Goal: Navigation & Orientation: Find specific page/section

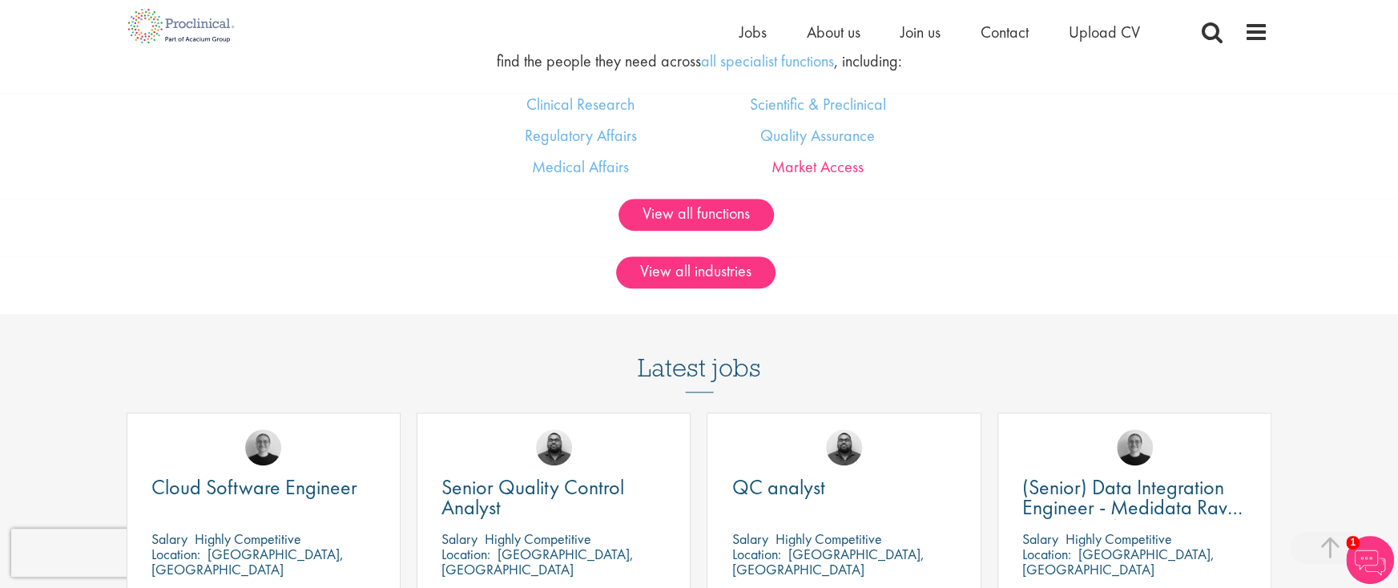
scroll to position [1041, 0]
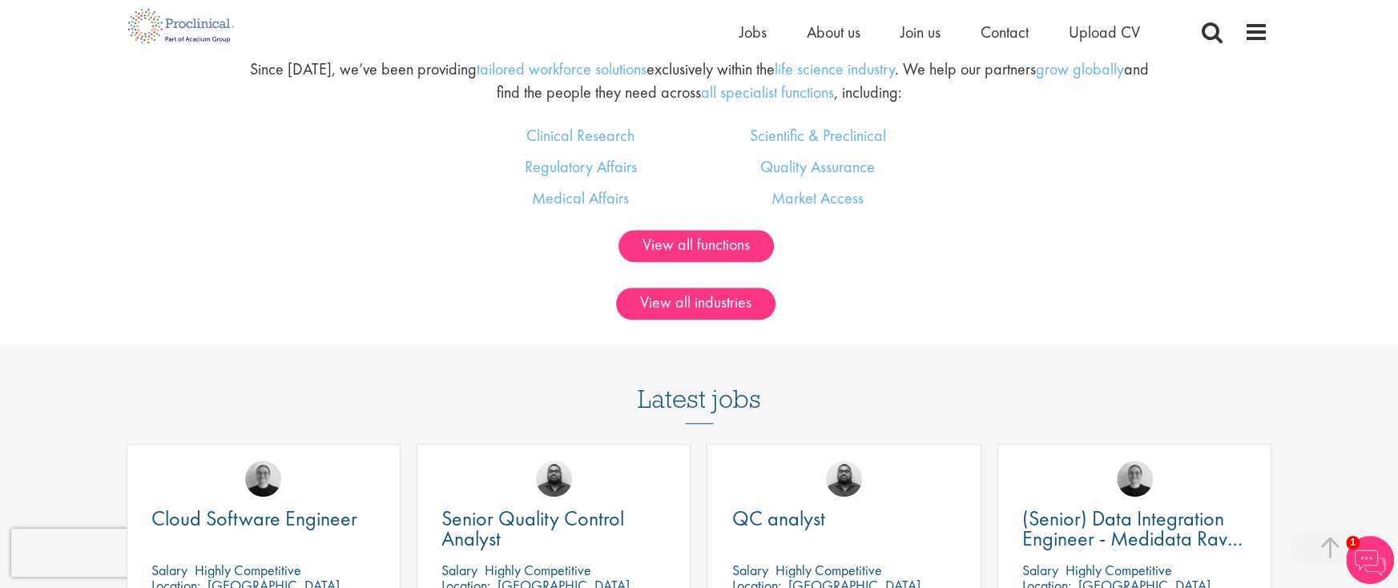
click at [827, 20] on li "About us" at bounding box center [834, 32] width 54 height 24
click at [830, 28] on span "About us" at bounding box center [834, 32] width 54 height 21
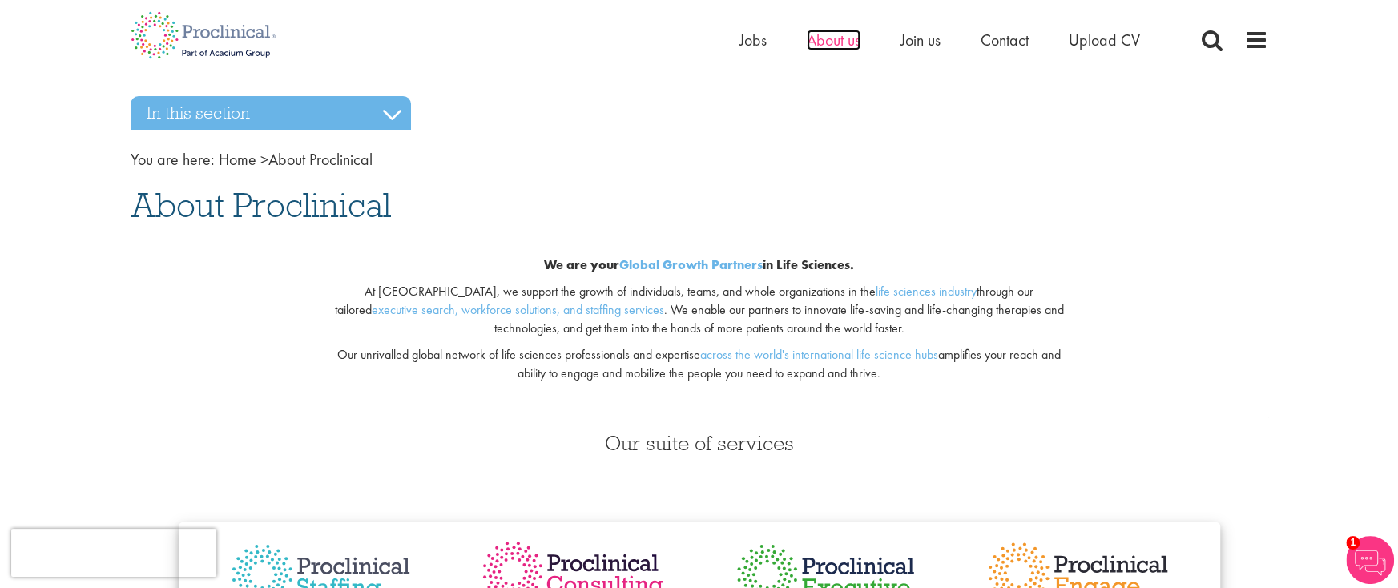
click at [832, 42] on span "About us" at bounding box center [834, 40] width 54 height 21
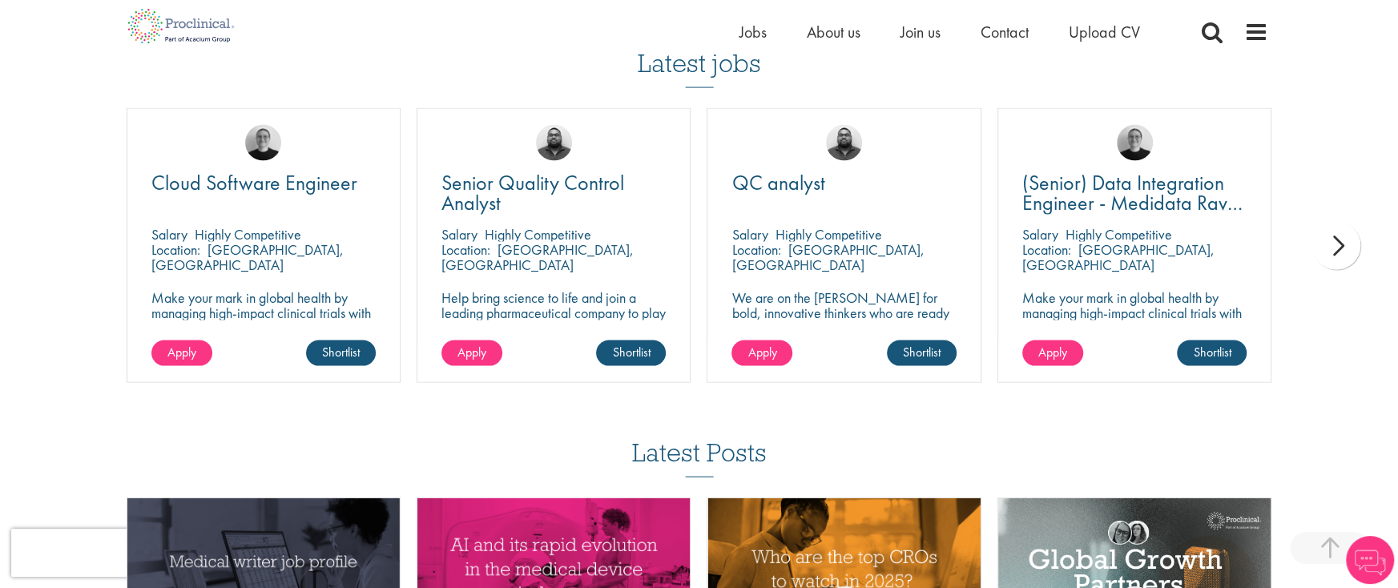
scroll to position [2962, 0]
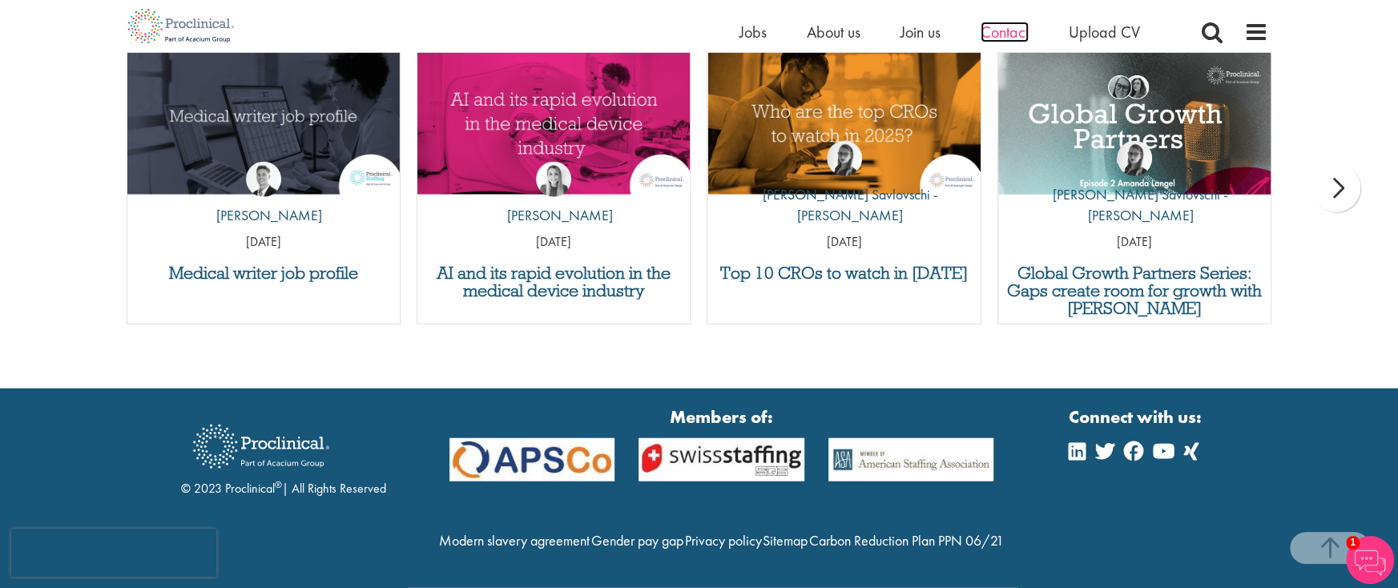
click at [1009, 27] on span "Contact" at bounding box center [1005, 32] width 48 height 21
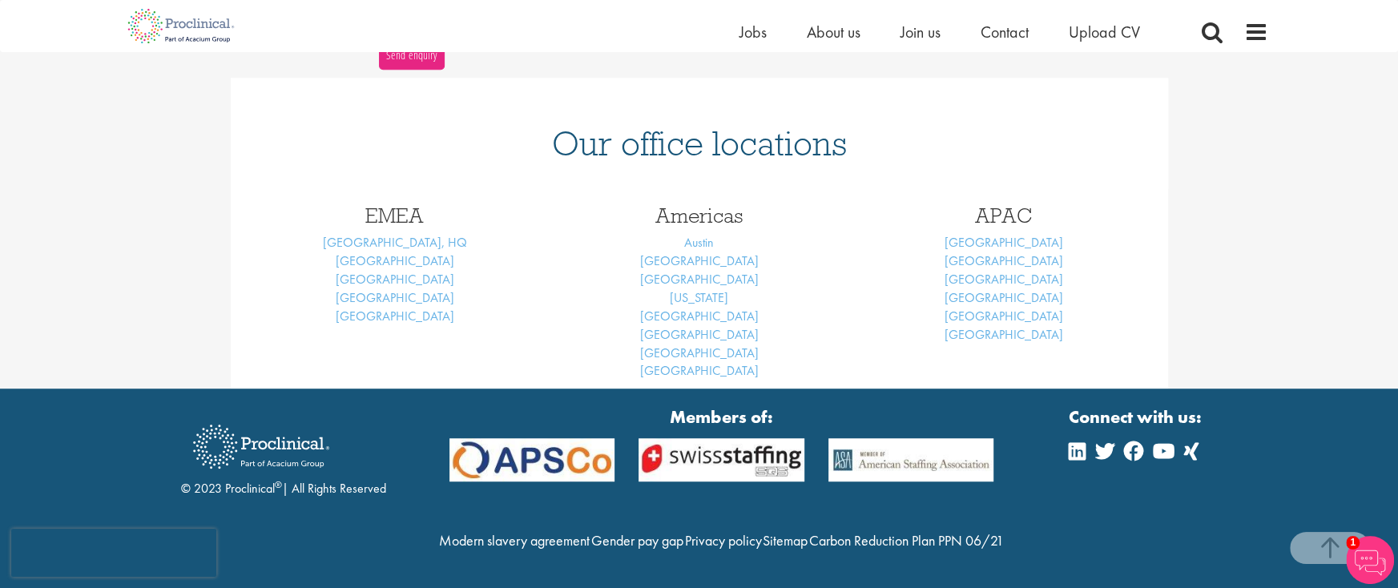
scroll to position [670, 0]
click at [712, 438] on img at bounding box center [721, 460] width 190 height 44
click at [655, 438] on img at bounding box center [721, 460] width 190 height 44
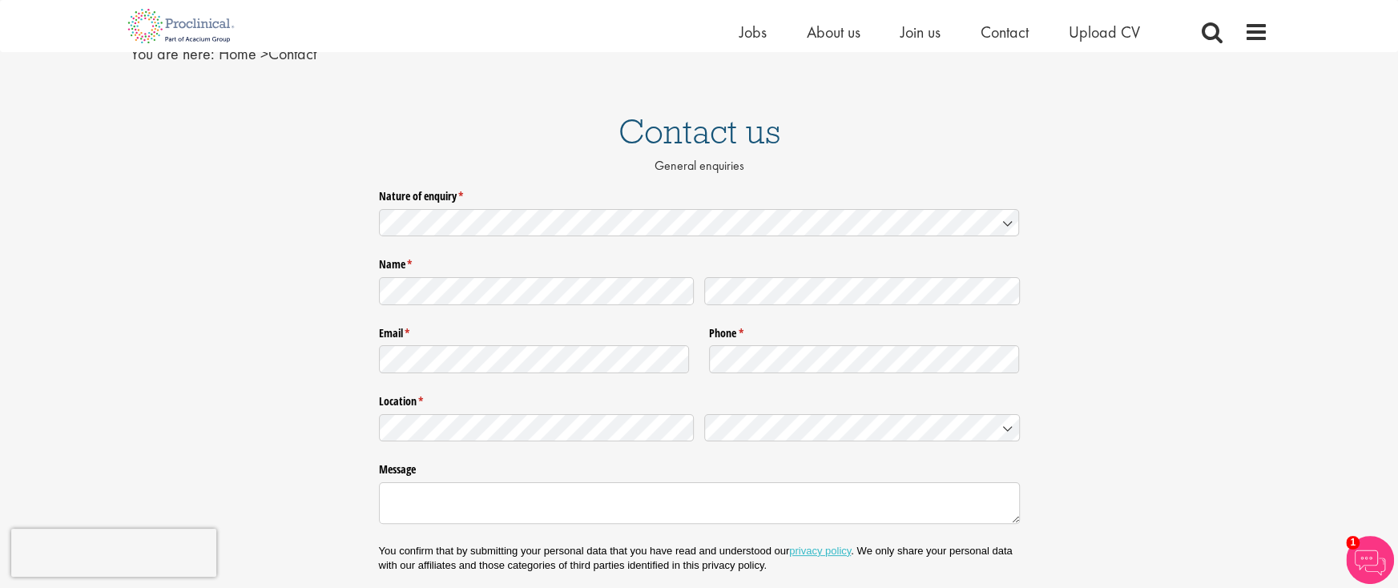
scroll to position [0, 0]
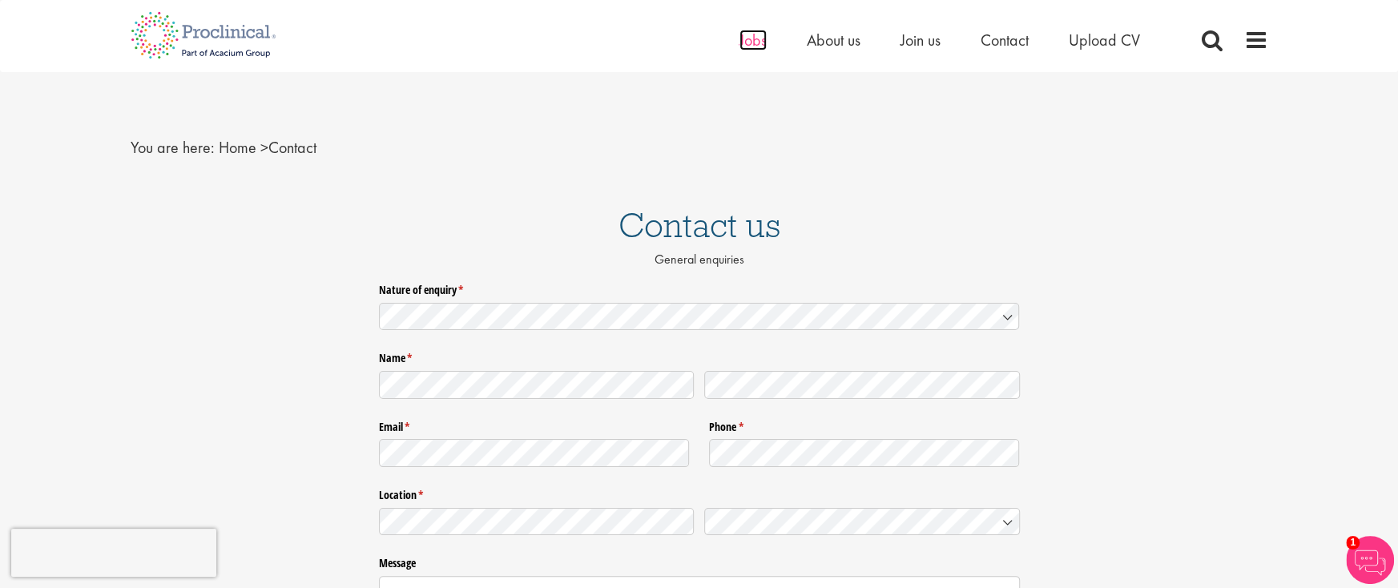
click at [759, 42] on span "Jobs" at bounding box center [752, 40] width 27 height 21
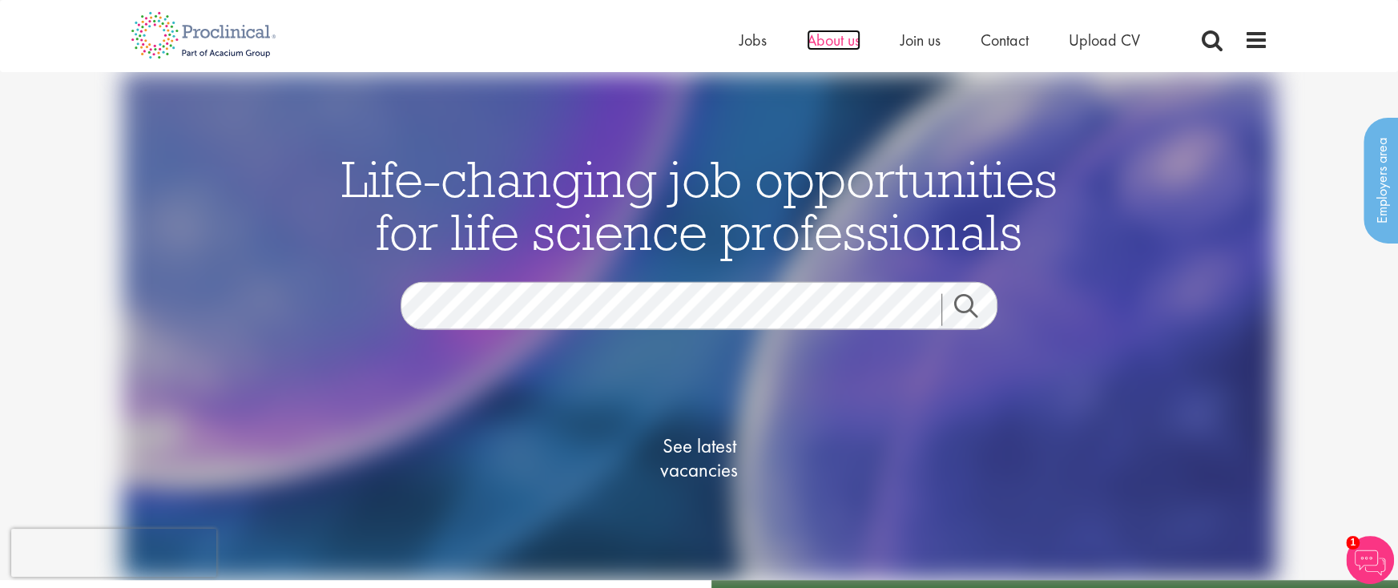
click at [828, 40] on span "About us" at bounding box center [834, 40] width 54 height 21
